Goal: Navigation & Orientation: Find specific page/section

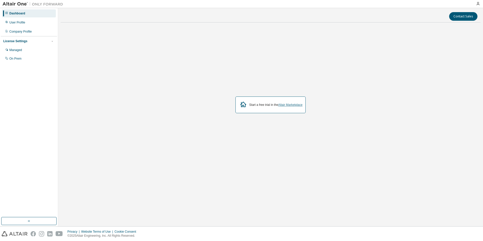
click at [285, 106] on link "Altair Marketplace" at bounding box center [290, 105] width 24 height 4
